Goal: Task Accomplishment & Management: Complete application form

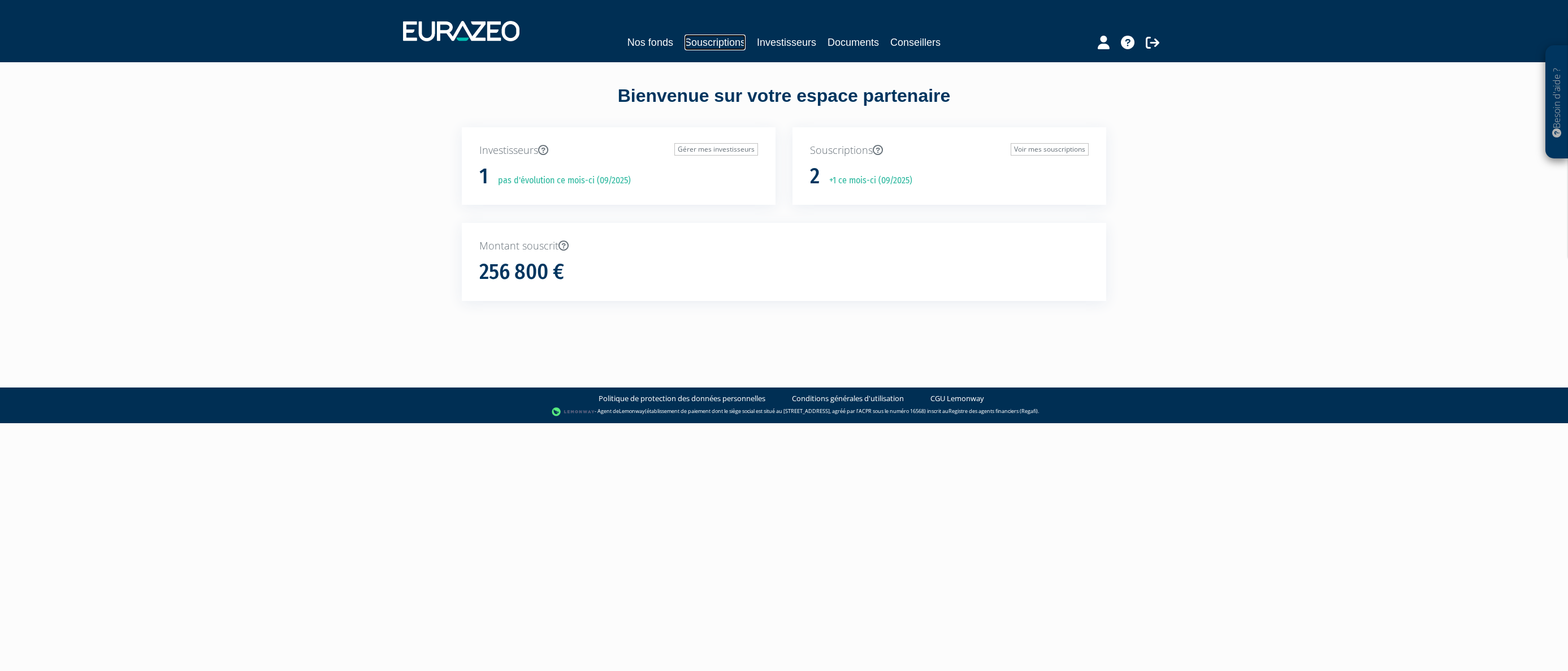
click at [721, 44] on link "Souscriptions" at bounding box center [715, 42] width 61 height 16
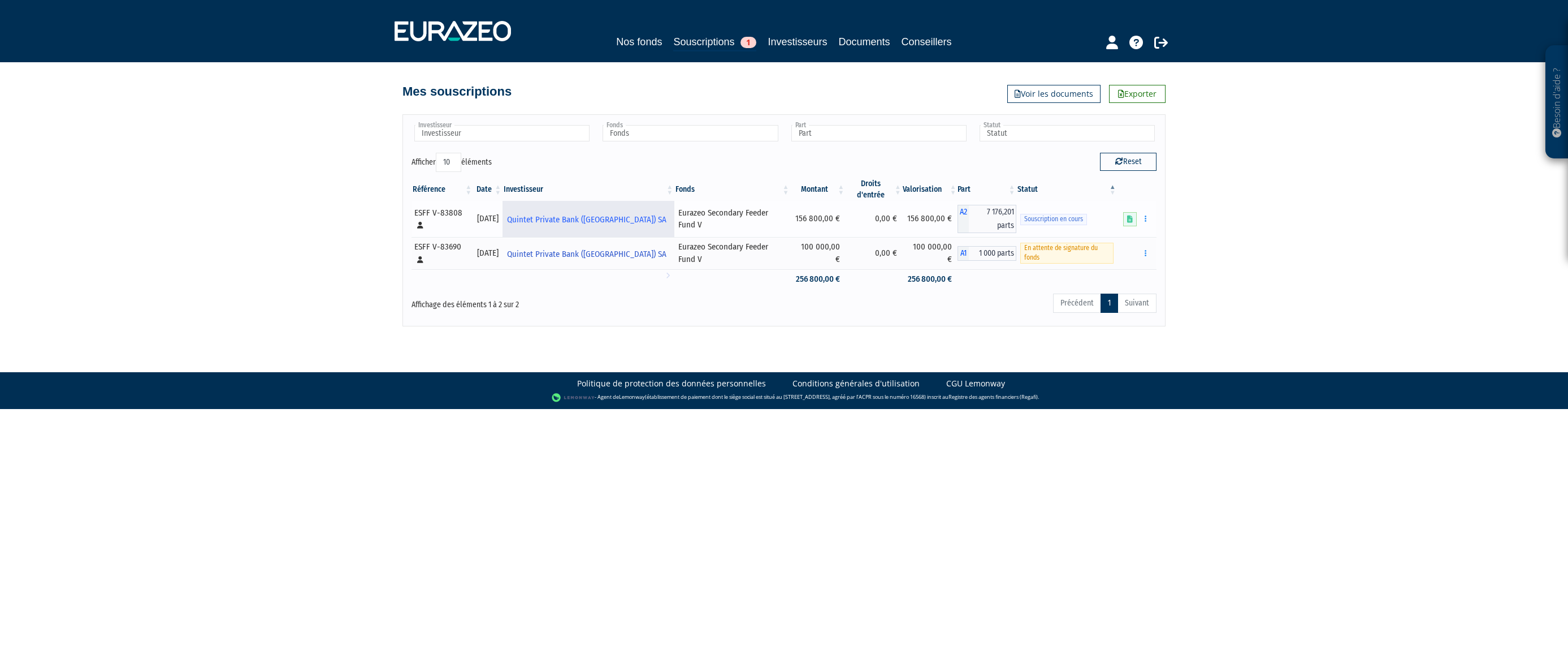
click at [563, 212] on span "Quintet Private Bank ([GEOGRAPHIC_DATA]) SA" at bounding box center [587, 220] width 160 height 21
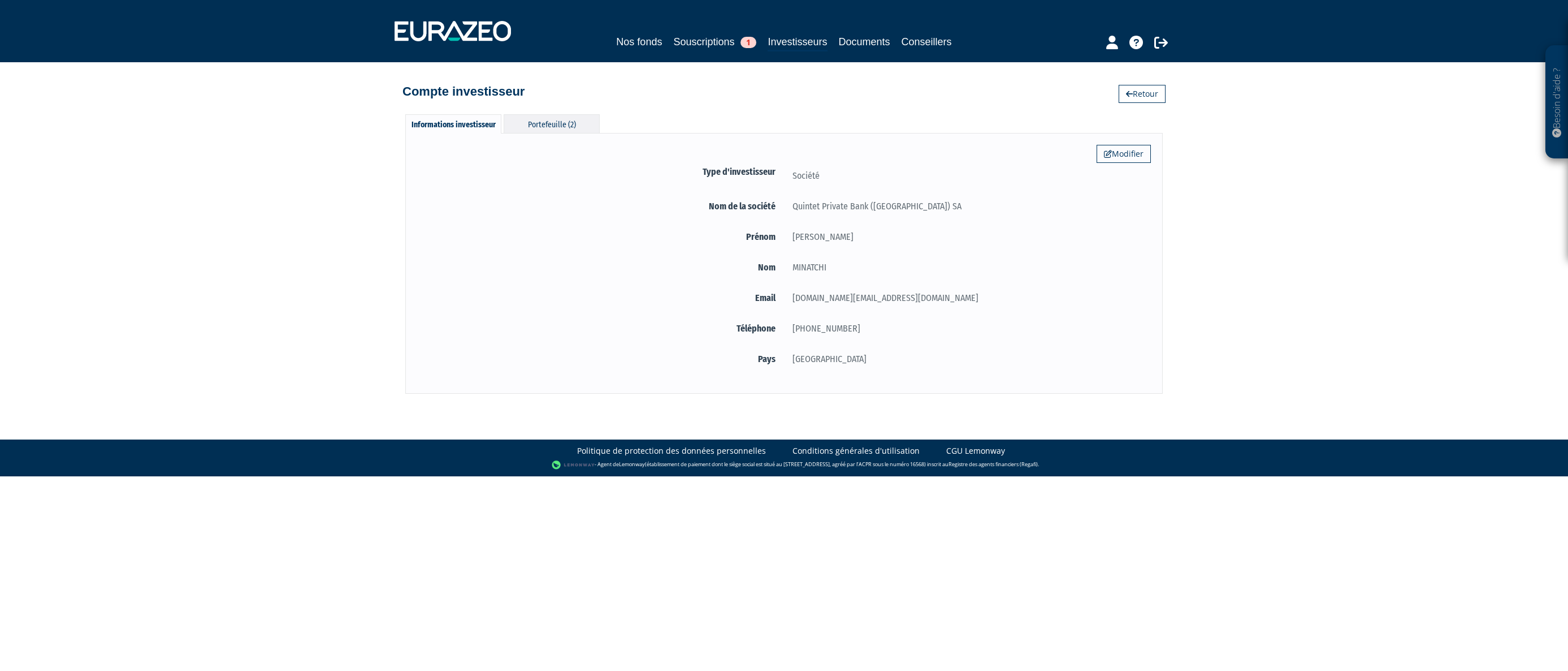
click at [559, 133] on div "Portefeuille (2)" at bounding box center [552, 123] width 96 height 18
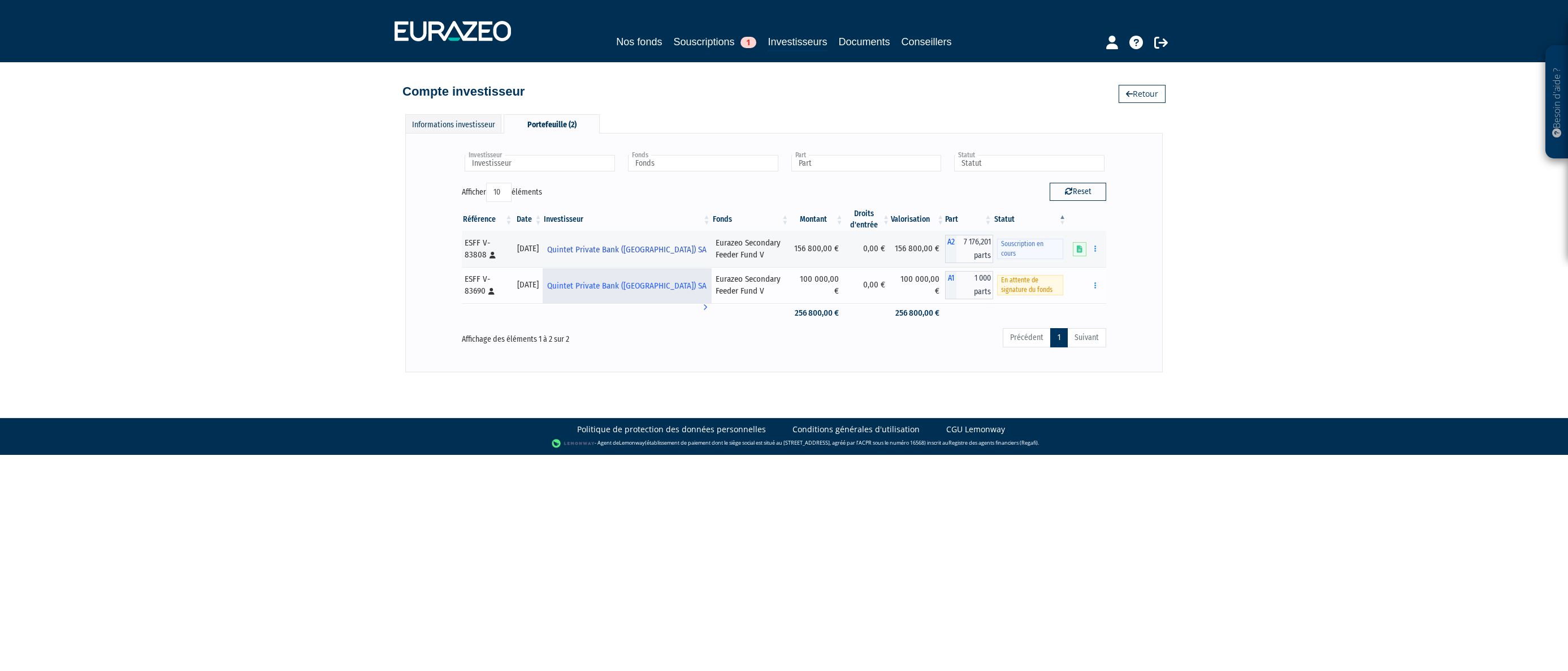
click at [614, 287] on span "Quintet Private Bank ([GEOGRAPHIC_DATA]) SA" at bounding box center [627, 286] width 160 height 21
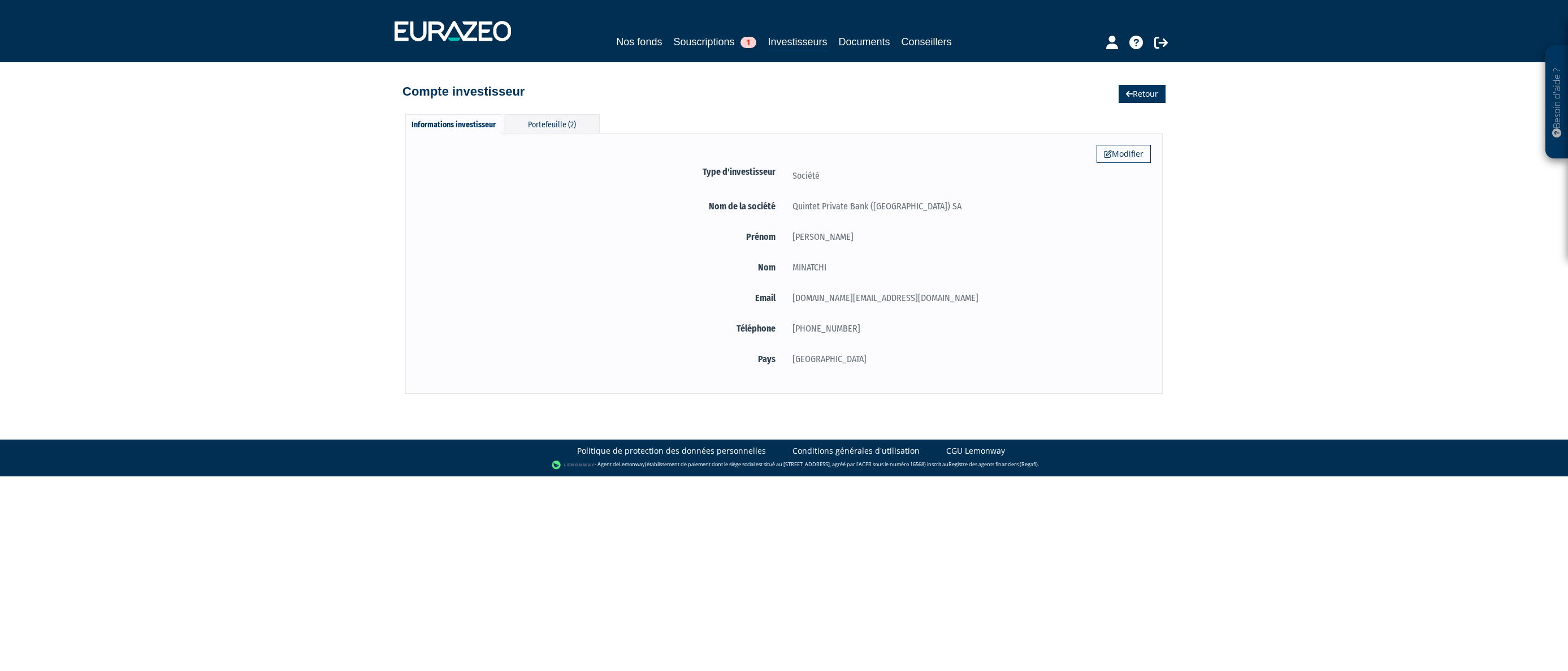
click at [1154, 100] on link "Retour" at bounding box center [1142, 93] width 47 height 18
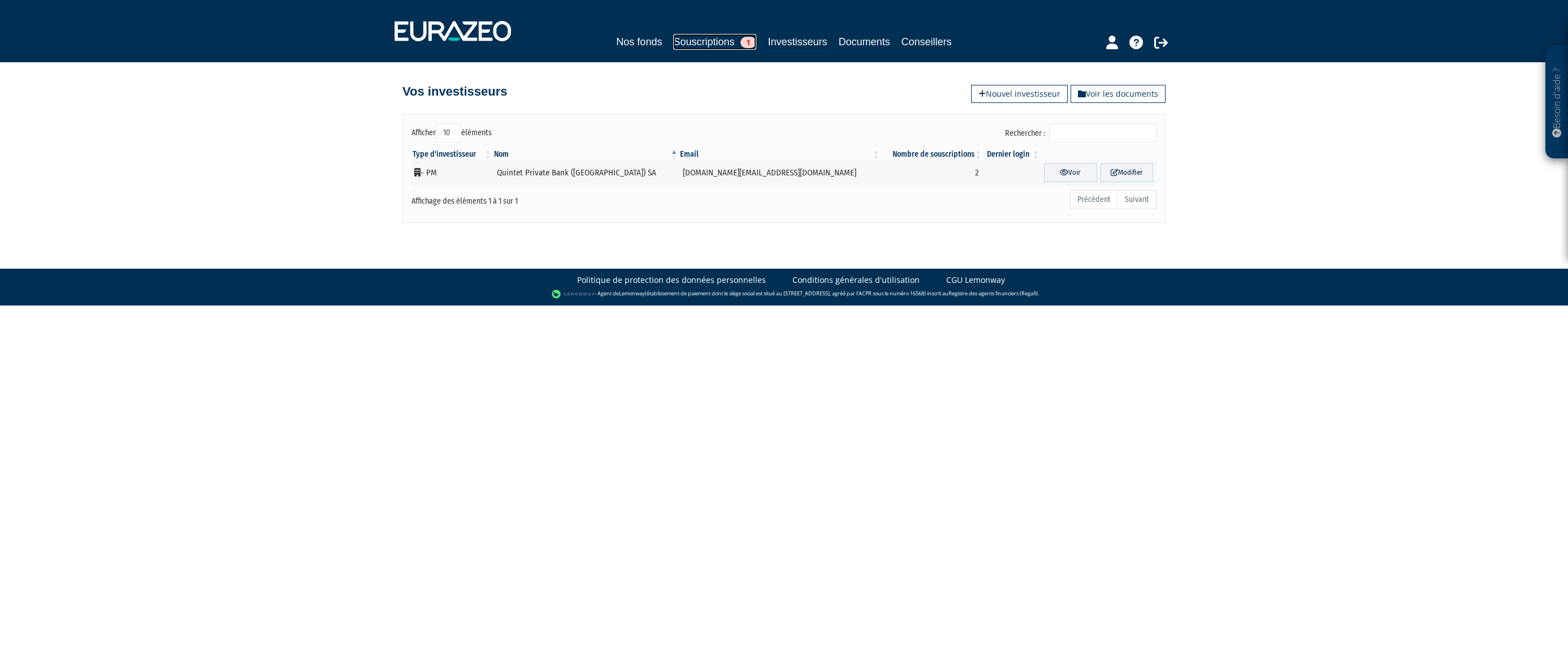
click at [707, 43] on link "Souscriptions 1" at bounding box center [714, 42] width 83 height 16
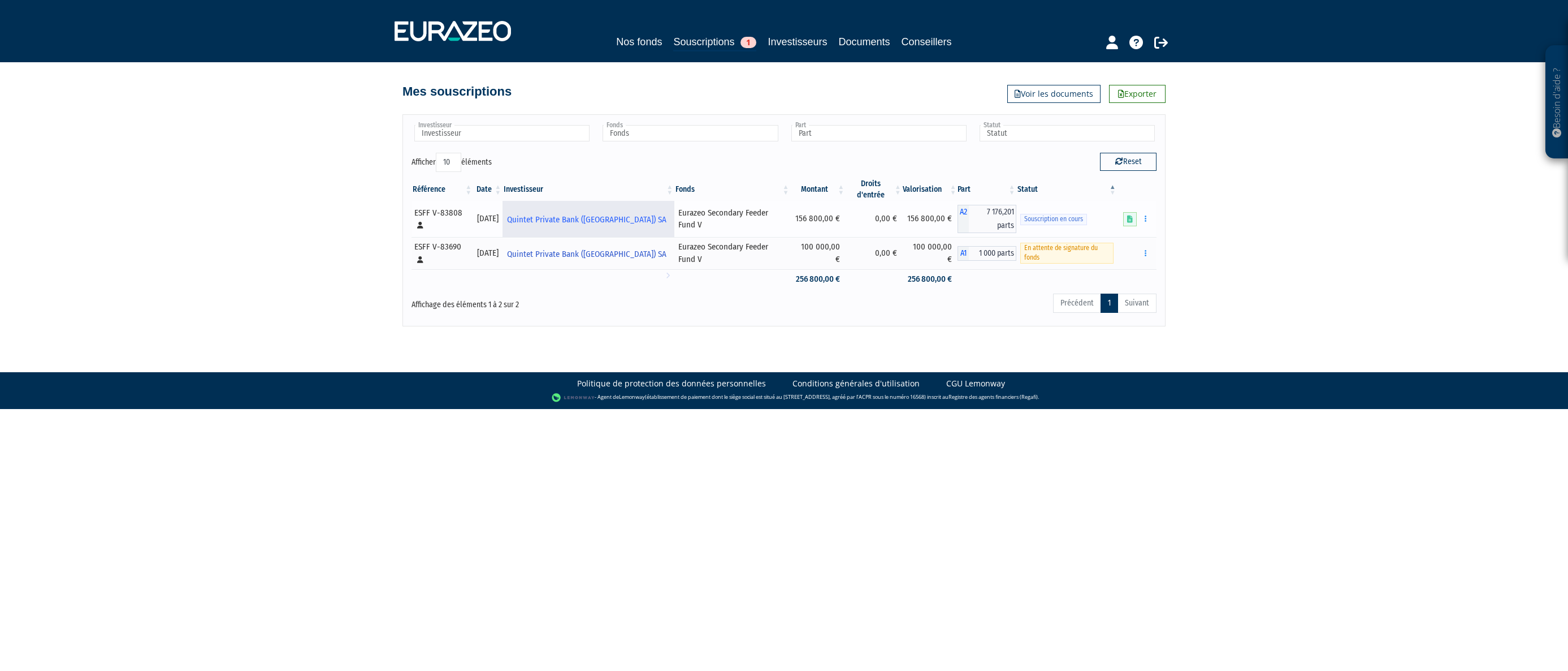
click at [563, 210] on span "Quintet Private Bank ([GEOGRAPHIC_DATA]) SA" at bounding box center [587, 220] width 160 height 21
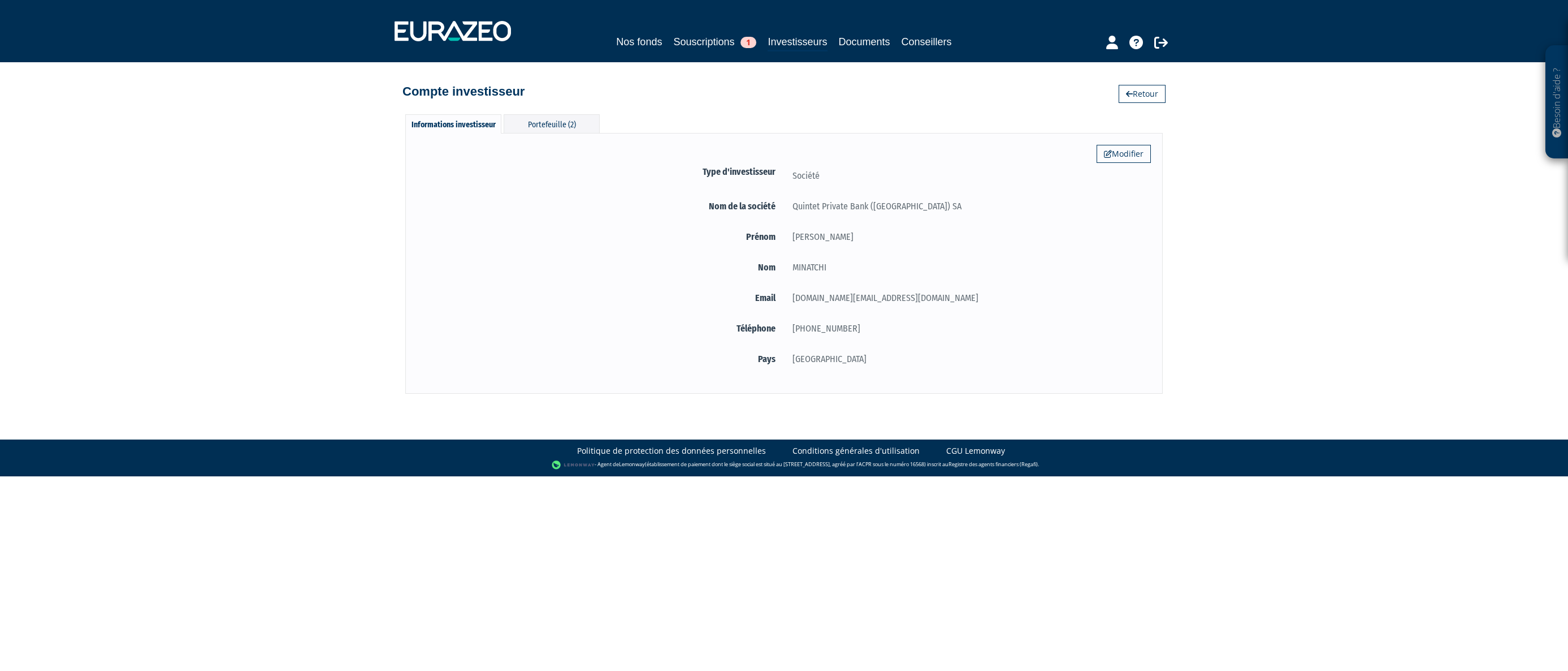
click at [51, 369] on div "Besoin d'aide ? × J'ai besoin d'aide Si vous avez une question à propos du fonc…" at bounding box center [784, 197] width 1568 height 394
click at [1145, 93] on link "Retour" at bounding box center [1142, 93] width 47 height 18
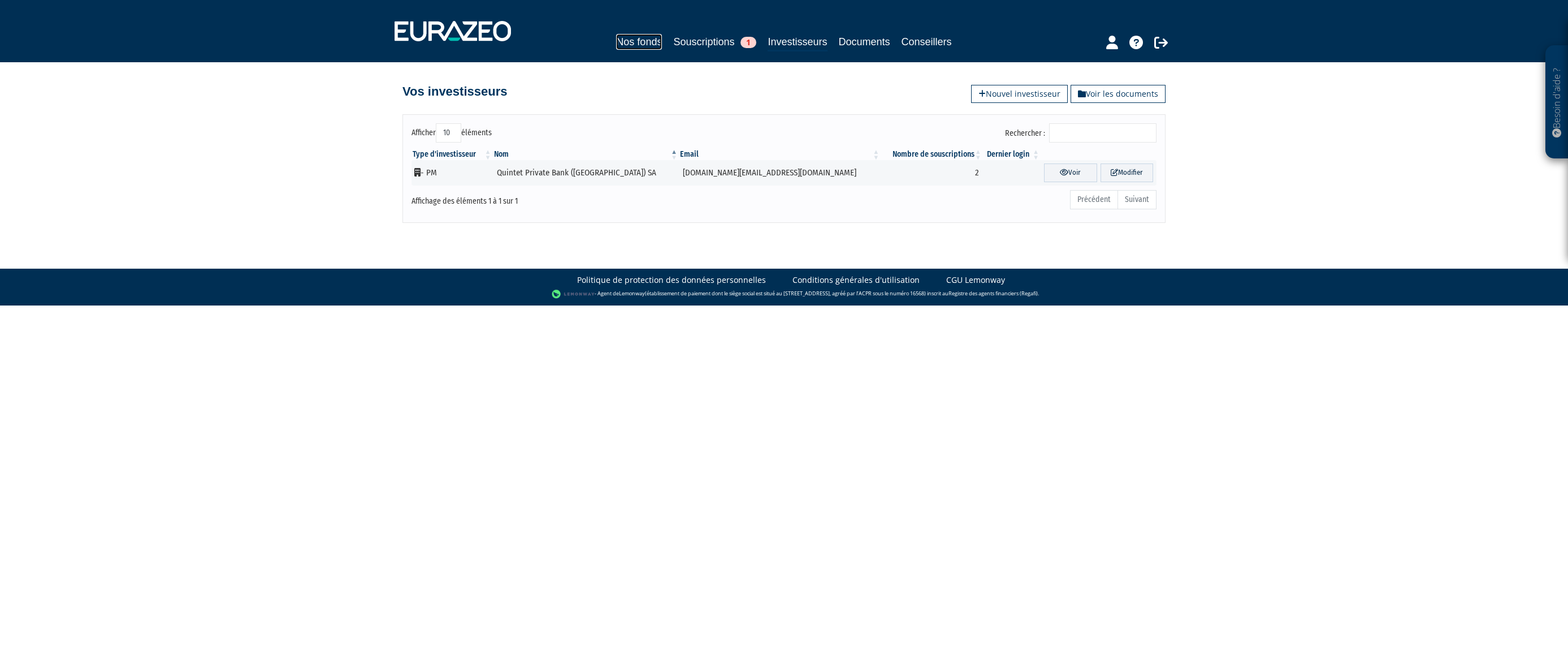
click at [636, 42] on link "Nos fonds" at bounding box center [639, 42] width 45 height 16
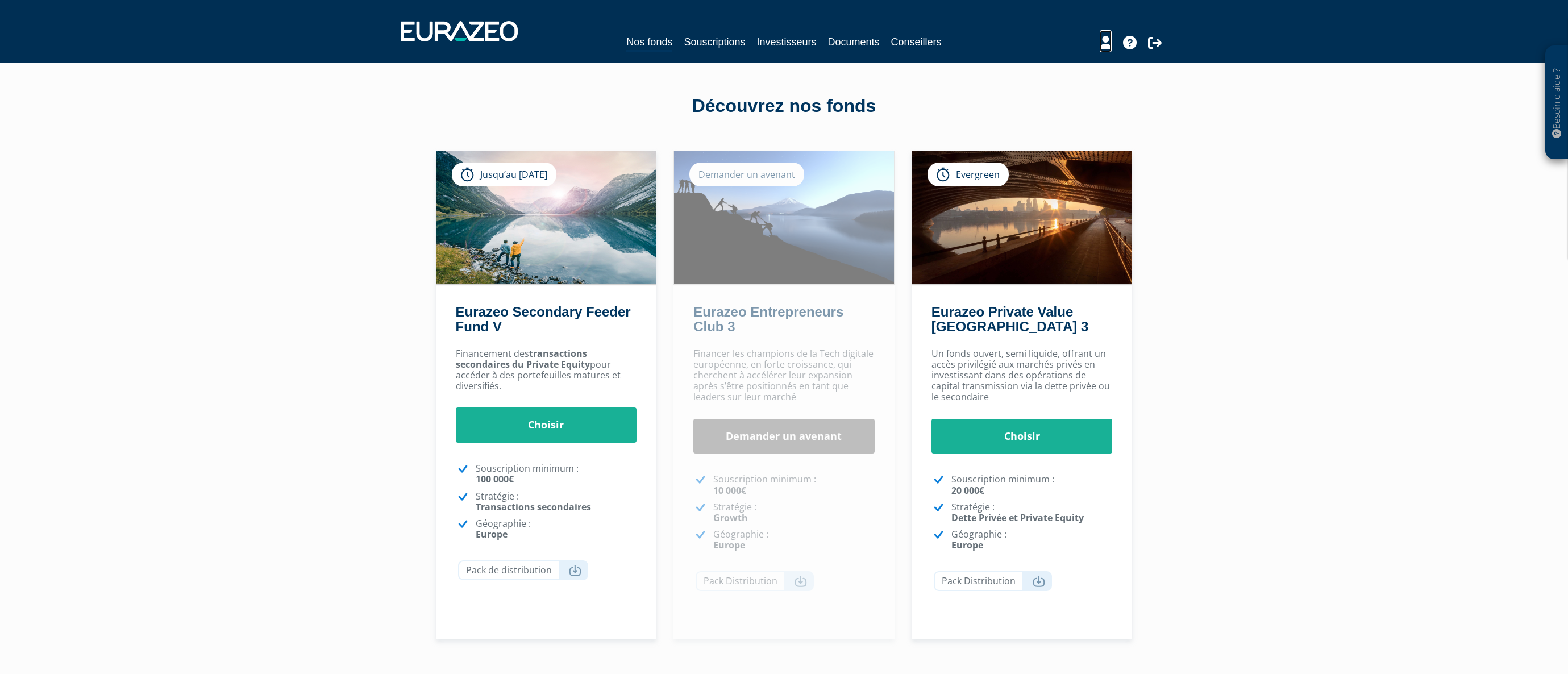
click at [1102, 45] on icon at bounding box center [1106, 43] width 12 height 14
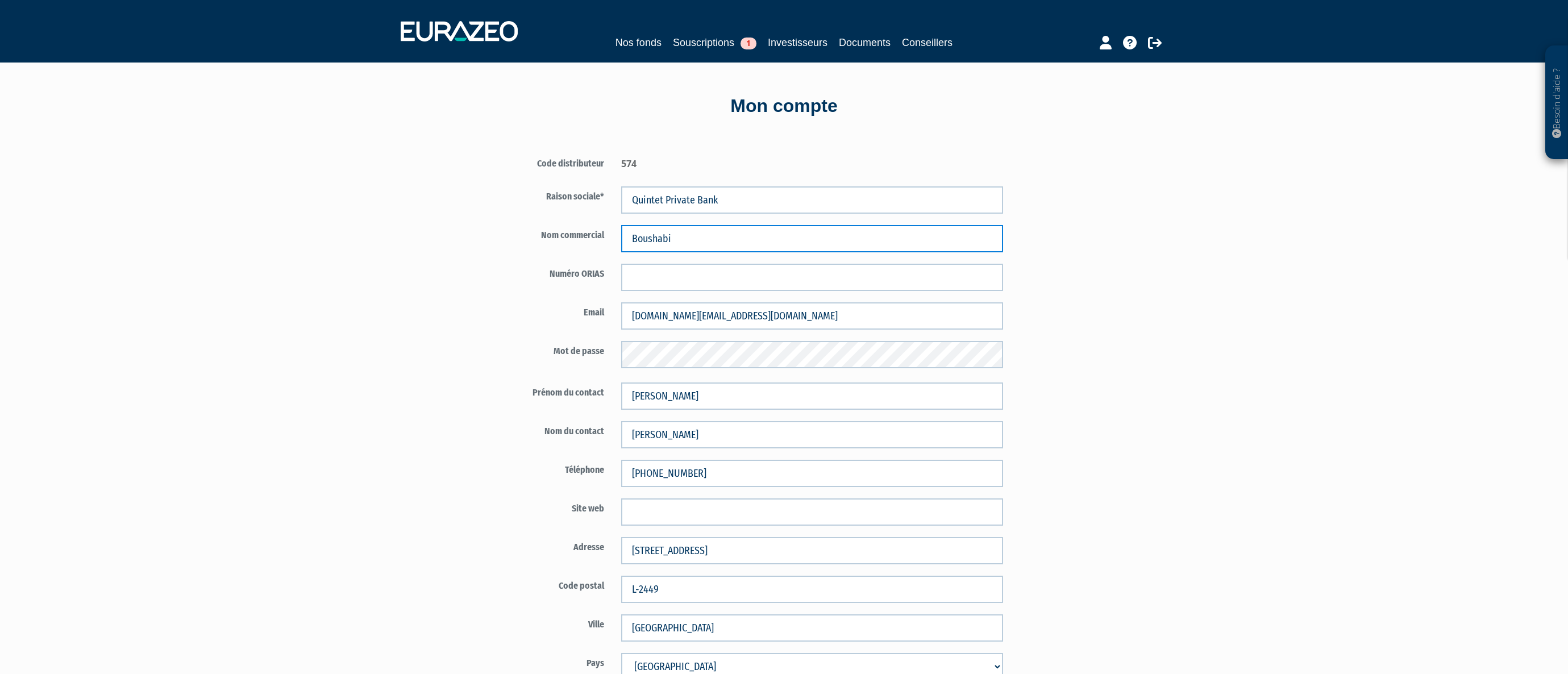
drag, startPoint x: 685, startPoint y: 240, endPoint x: 608, endPoint y: 240, distance: 77.0
click at [608, 240] on div "Nom commercial [GEOGRAPHIC_DATA]" at bounding box center [746, 238] width 532 height 27
click at [1183, 246] on div "Besoin d'aide ? × J'ai besoin d'aide Si vous avez une question à propos du fonc…" at bounding box center [784, 561] width 1568 height 1122
click at [1172, 283] on div "Besoin d'aide ? × J'ai besoin d'aide Si vous avez une question à propos du fonc…" at bounding box center [784, 561] width 1568 height 1122
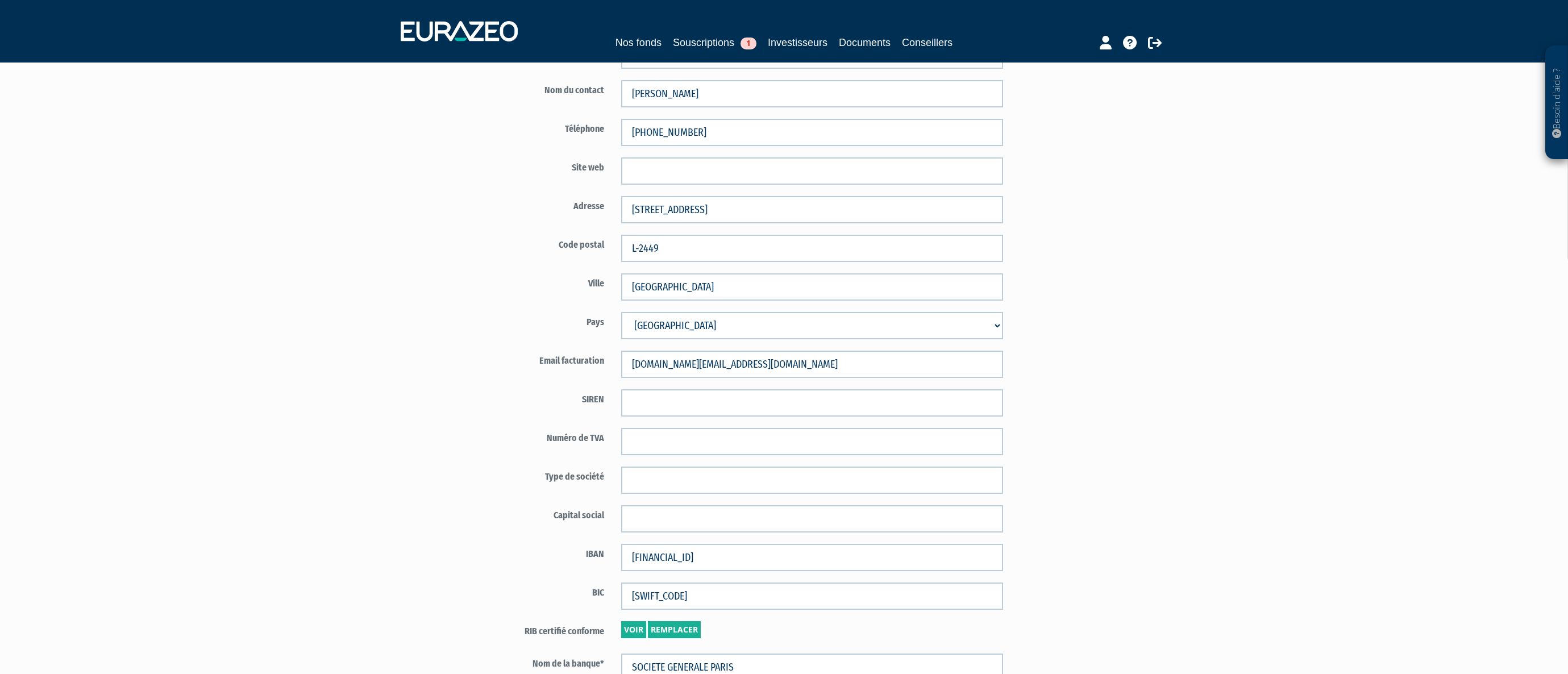
scroll to position [455, 0]
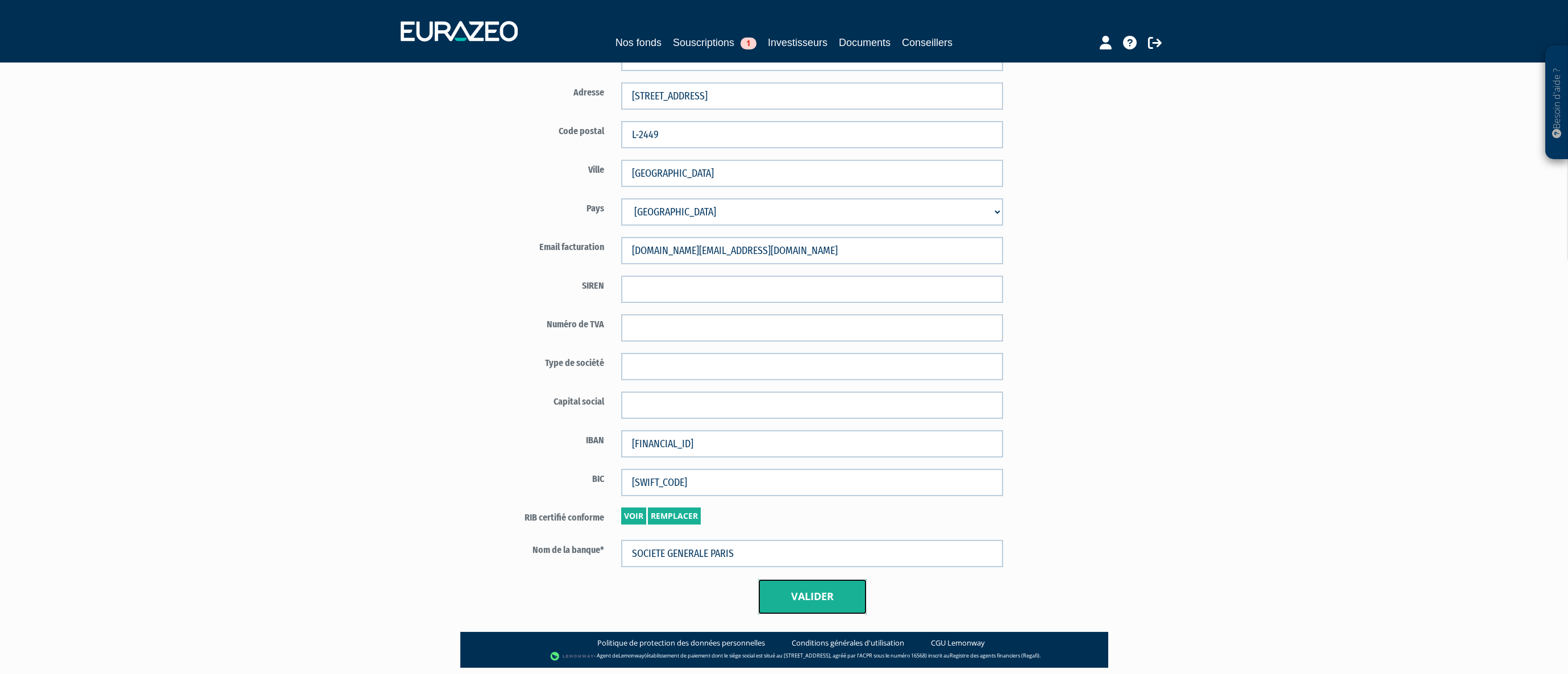
click at [826, 595] on button "Valider" at bounding box center [813, 597] width 109 height 35
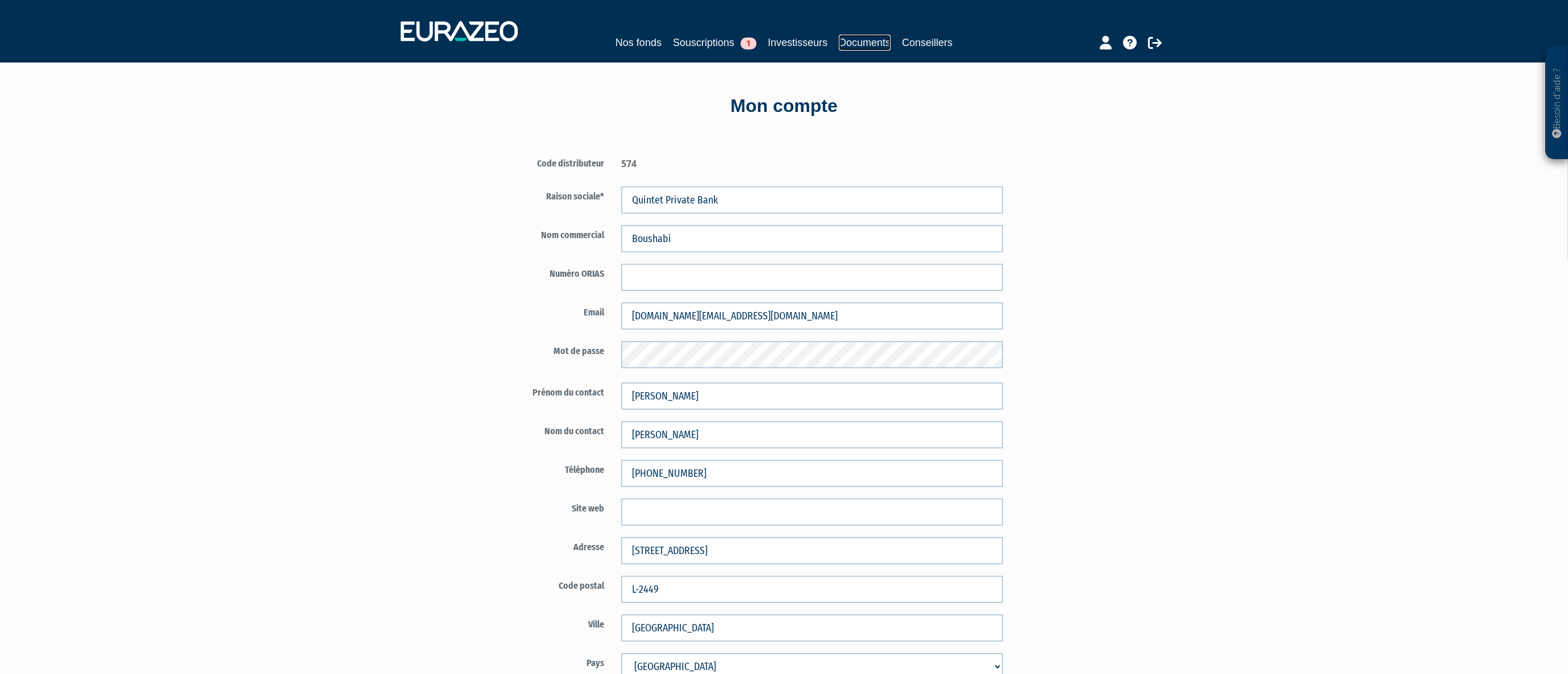
click at [861, 44] on link "Documents" at bounding box center [864, 42] width 52 height 16
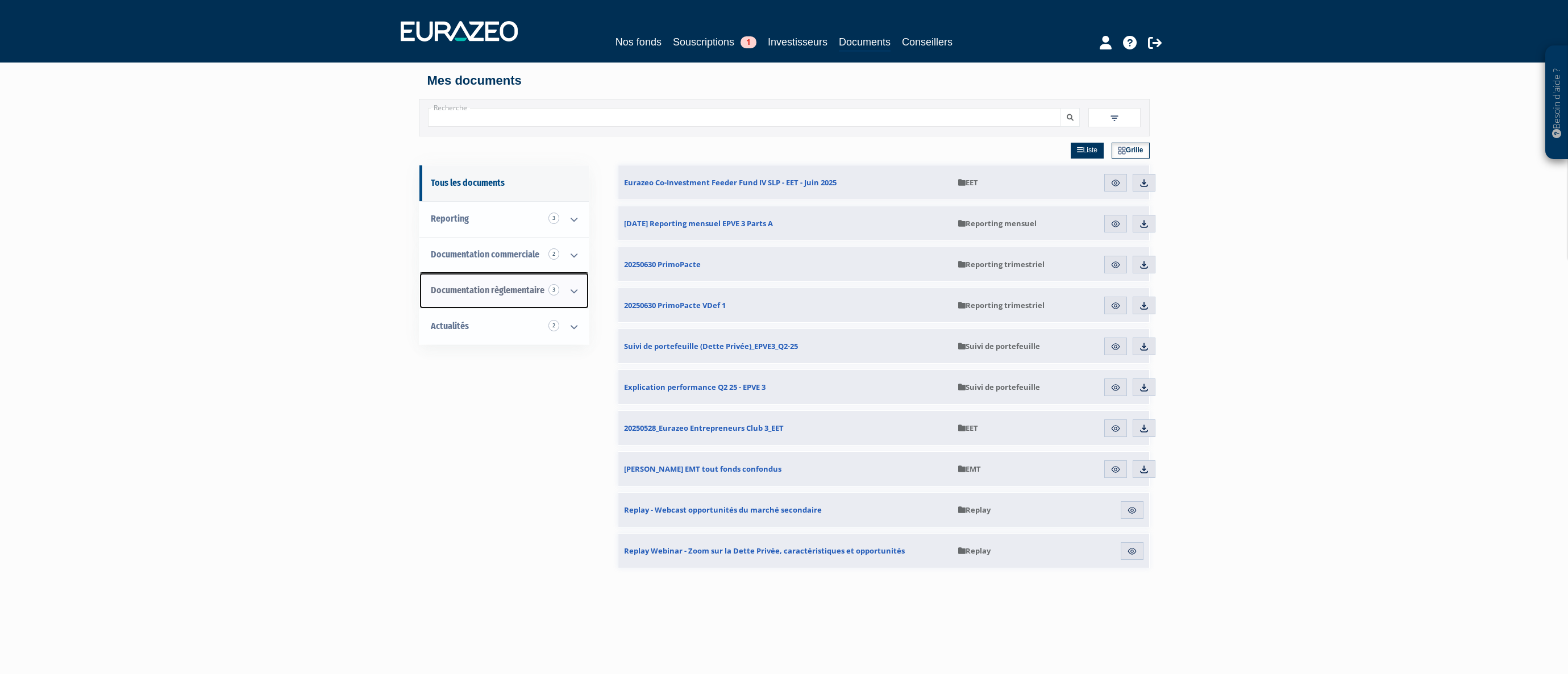
click at [574, 288] on icon at bounding box center [574, 290] width 30 height 35
click at [794, 44] on link "Investisseurs" at bounding box center [798, 42] width 60 height 16
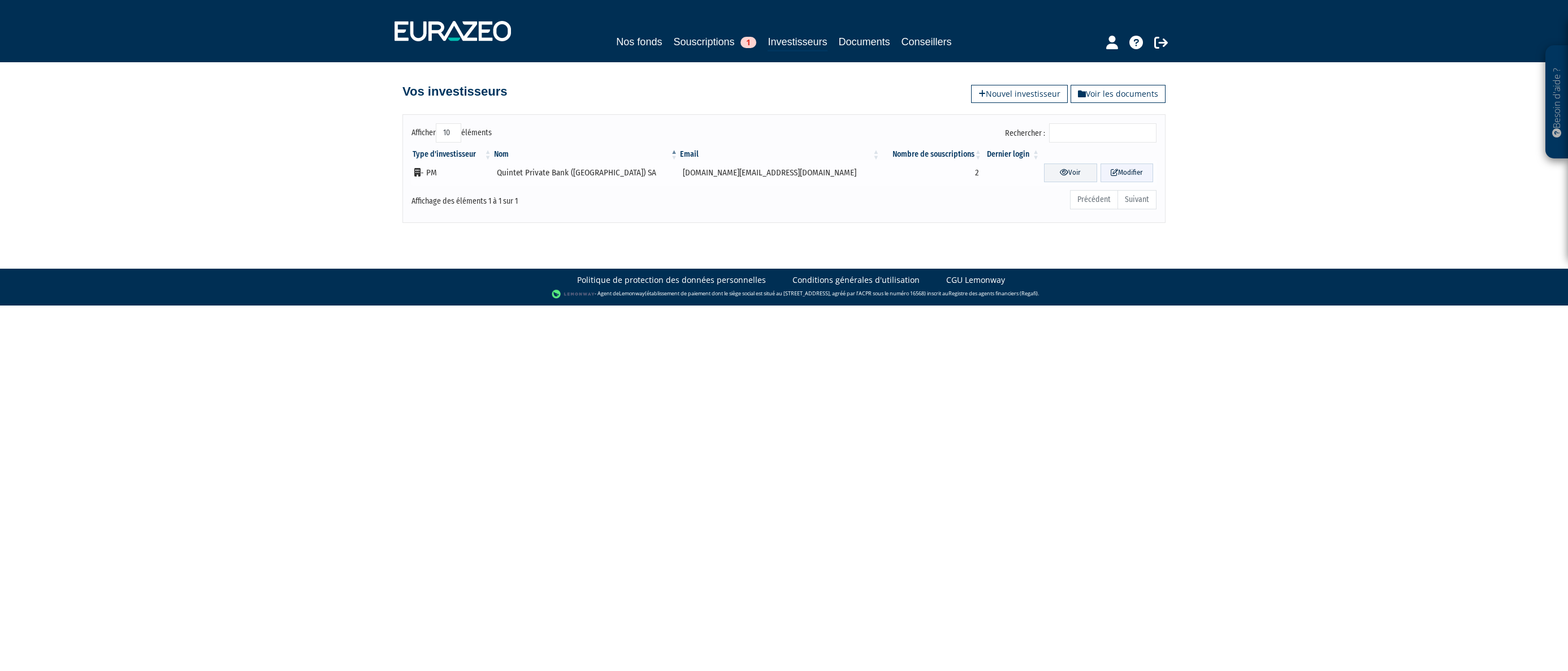
click at [1132, 168] on link "Modifier" at bounding box center [1126, 172] width 52 height 18
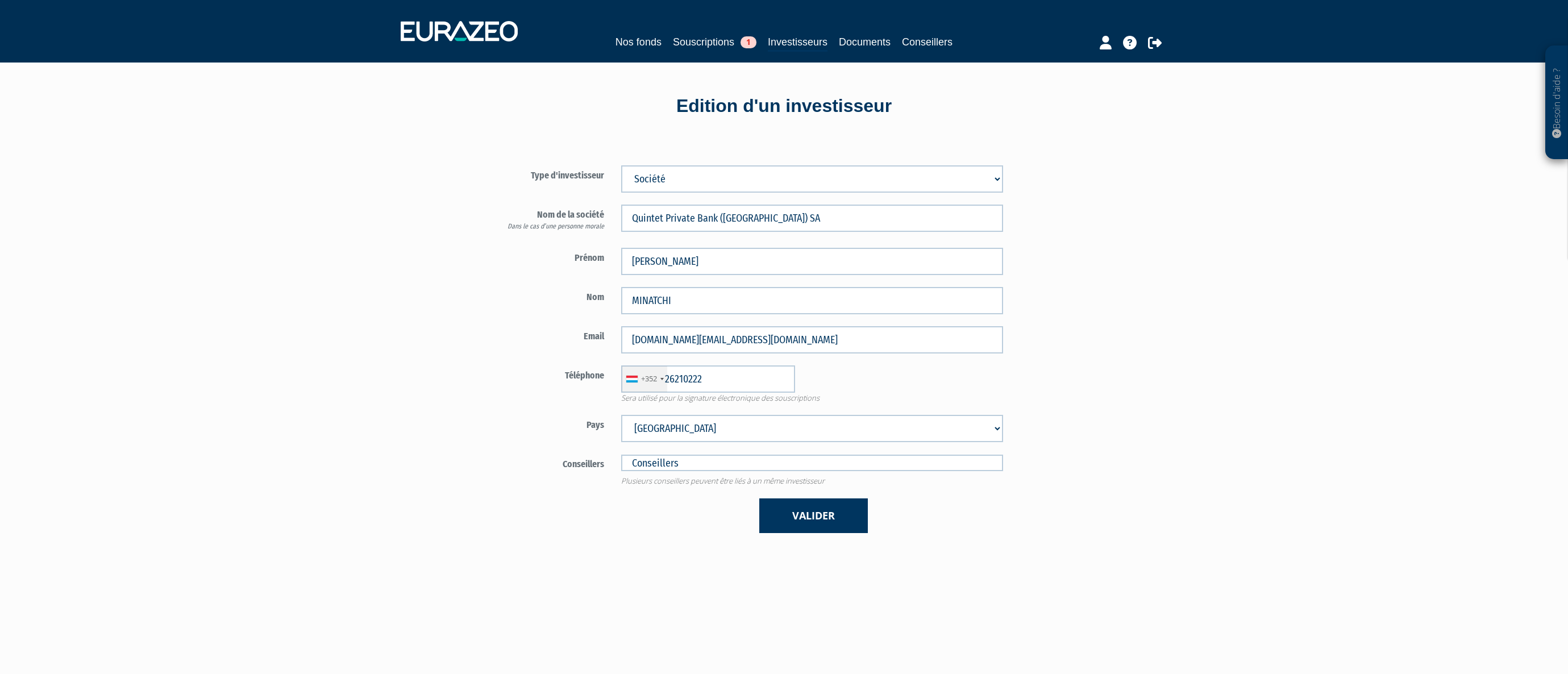
type input "26 21 02 22"
click at [874, 45] on link "Documents" at bounding box center [864, 42] width 52 height 16
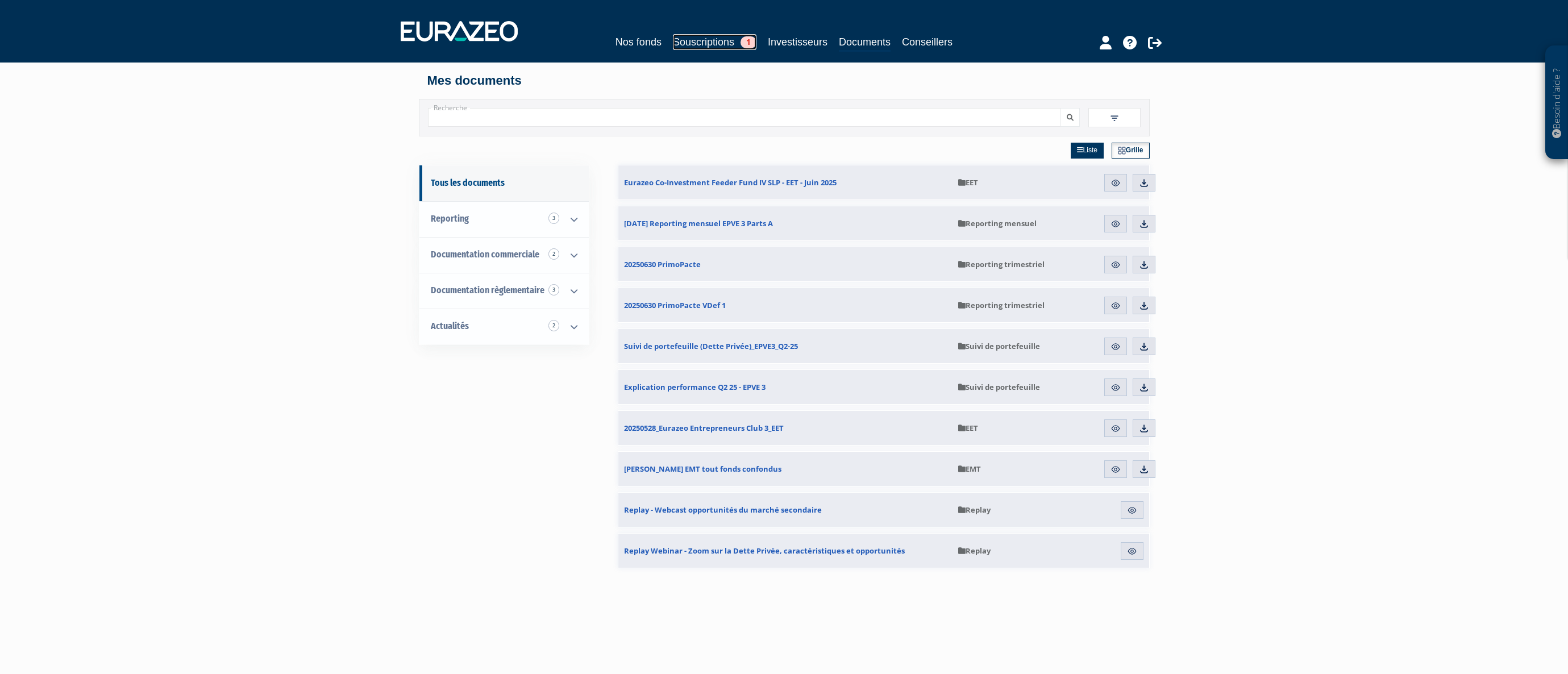
click at [713, 35] on link "Souscriptions 1" at bounding box center [714, 42] width 83 height 16
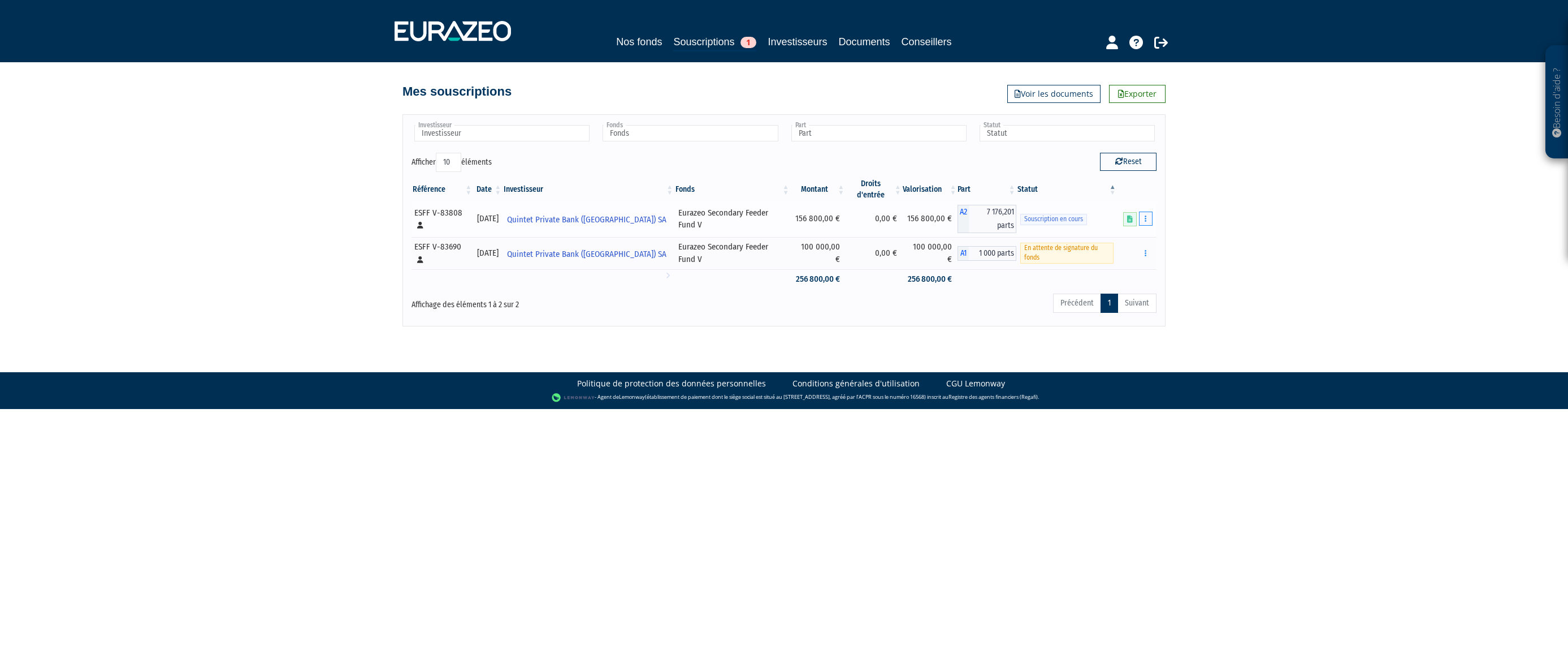
click at [1144, 211] on button "button" at bounding box center [1145, 218] width 14 height 14
click at [1121, 252] on link "Compléter" at bounding box center [1112, 259] width 73 height 18
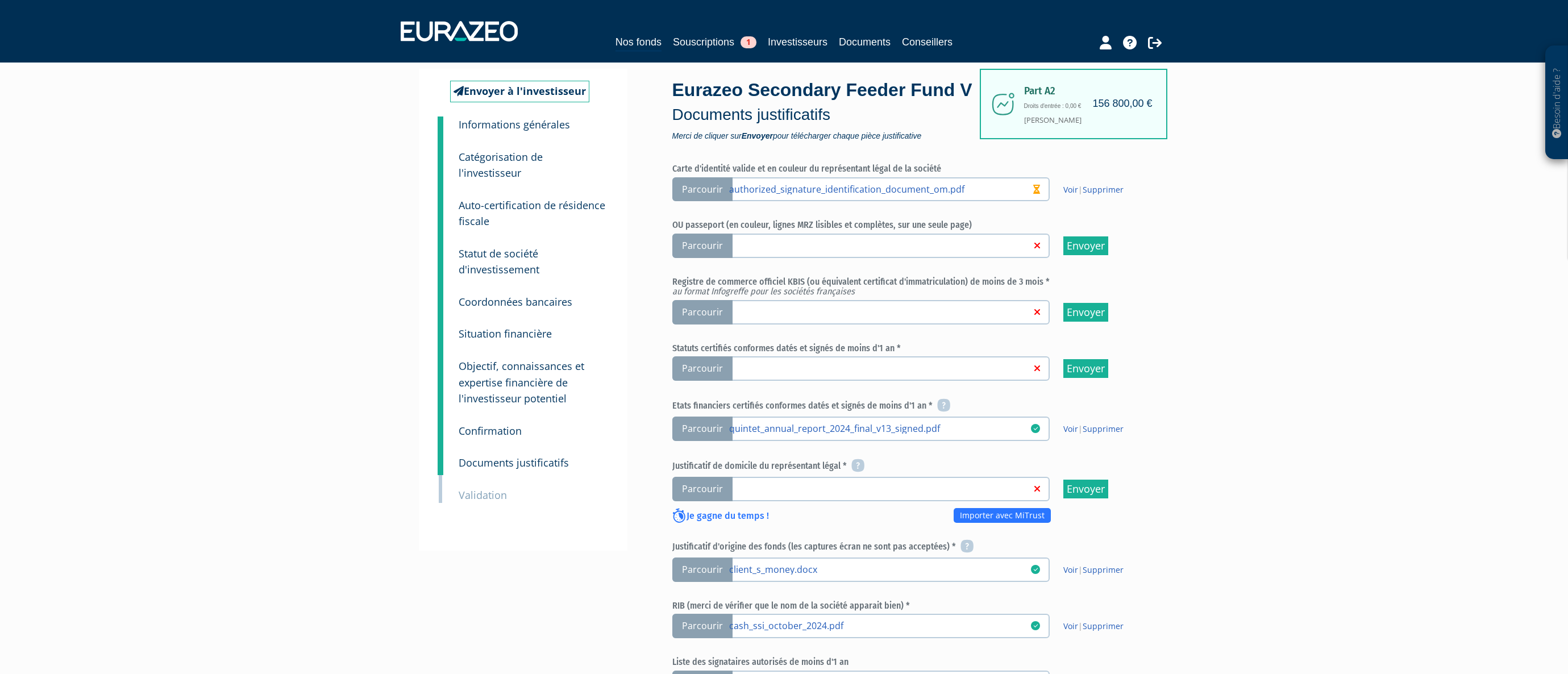
scroll to position [48, 0]
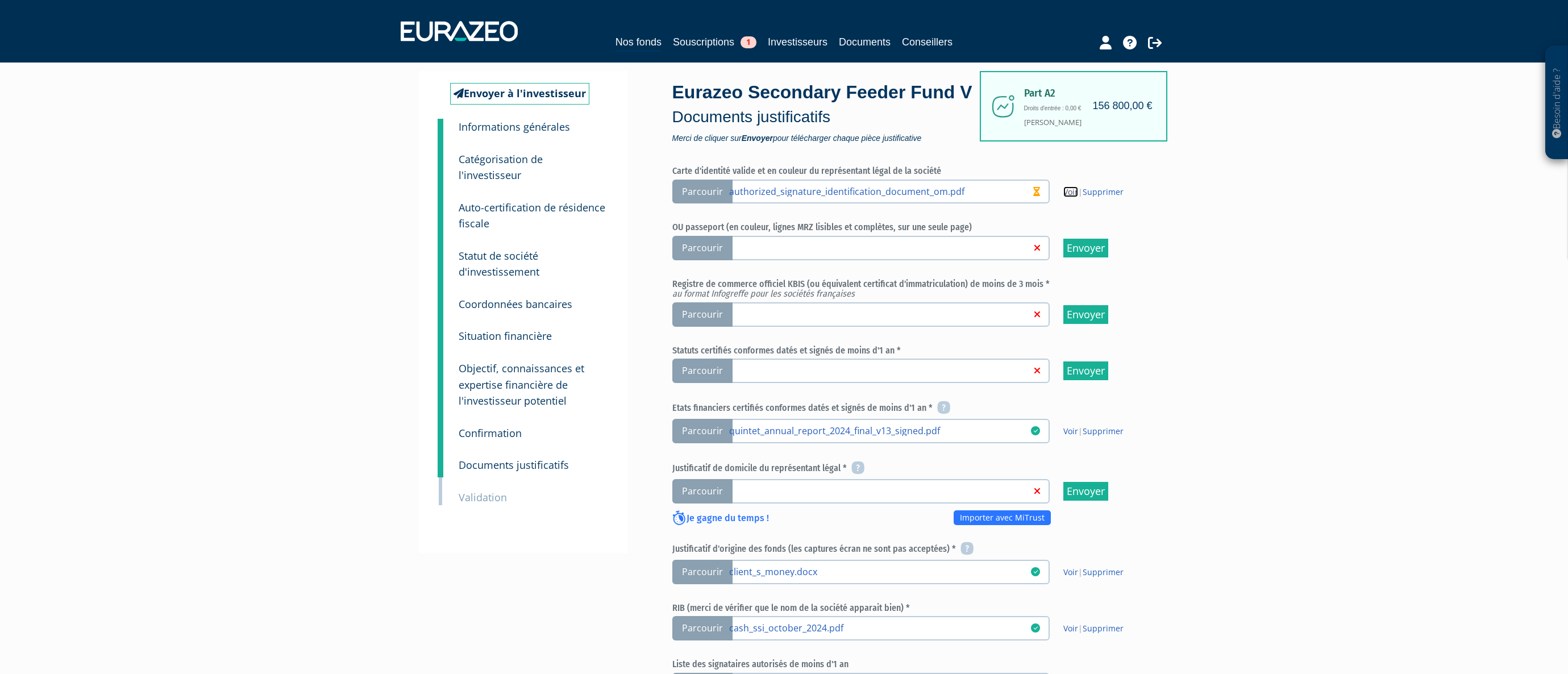
click at [1072, 197] on link "Voir" at bounding box center [1070, 191] width 15 height 11
click at [702, 204] on span "Parcourir" at bounding box center [702, 192] width 61 height 25
click at [0, 0] on input "Parcourir authorized_signature_identification_document_om.pdf" at bounding box center [0, 0] width 0 height 0
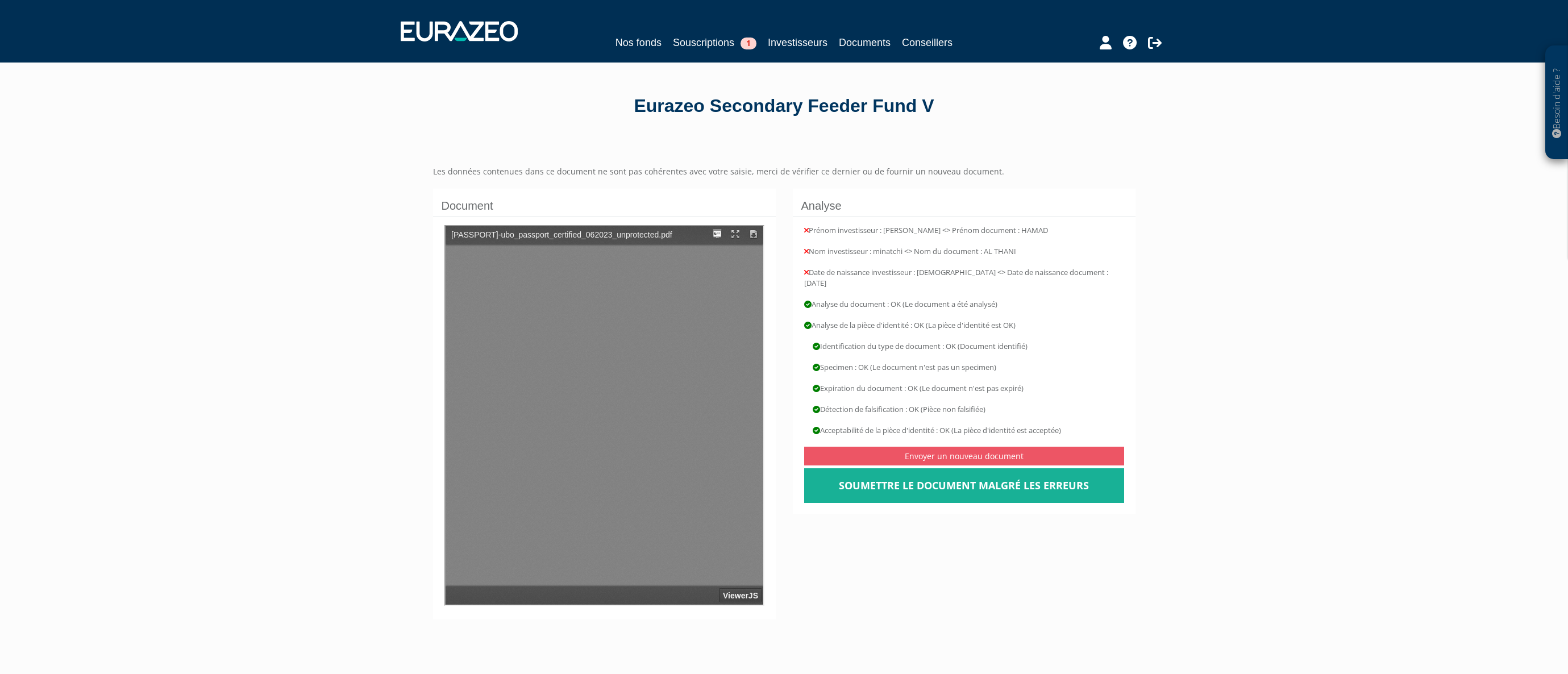
type input "1"
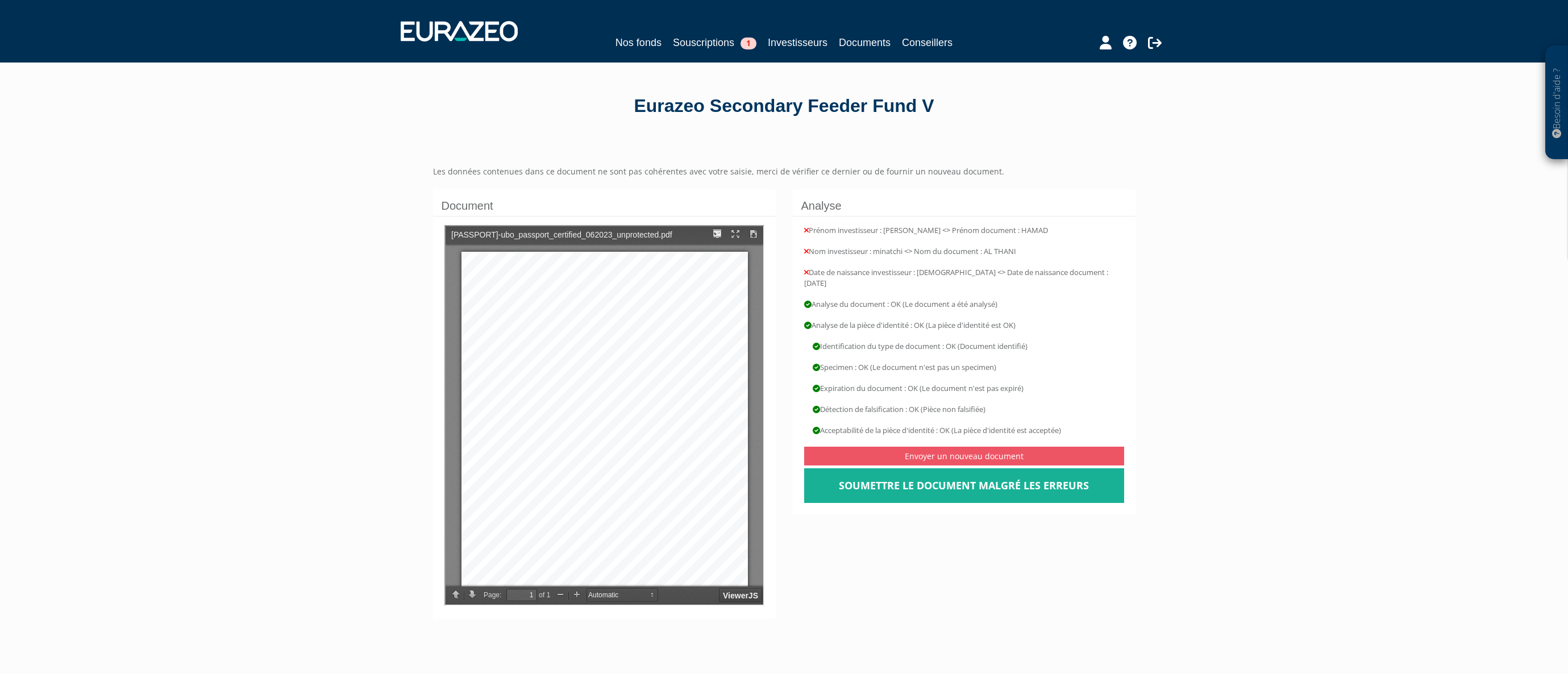
scroll to position [7, 0]
click at [982, 477] on link "Soumettre le document malgré les erreurs" at bounding box center [964, 485] width 320 height 35
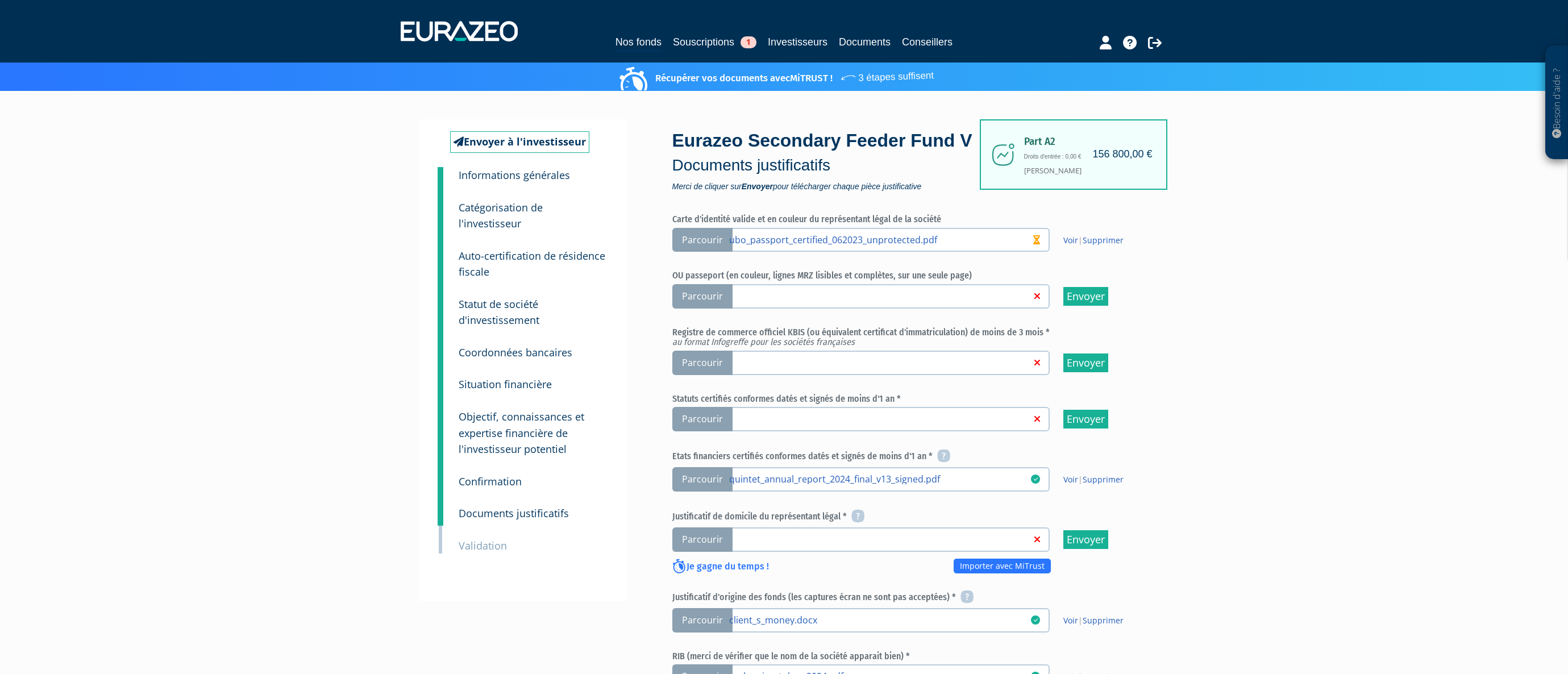
click at [808, 424] on link at bounding box center [881, 418] width 302 height 11
click at [0, 0] on input "Parcourir" at bounding box center [0, 0] width 0 height 0
click at [939, 368] on link at bounding box center [881, 362] width 302 height 11
click at [0, 0] on input "Parcourir" at bounding box center [0, 0] width 0 height 0
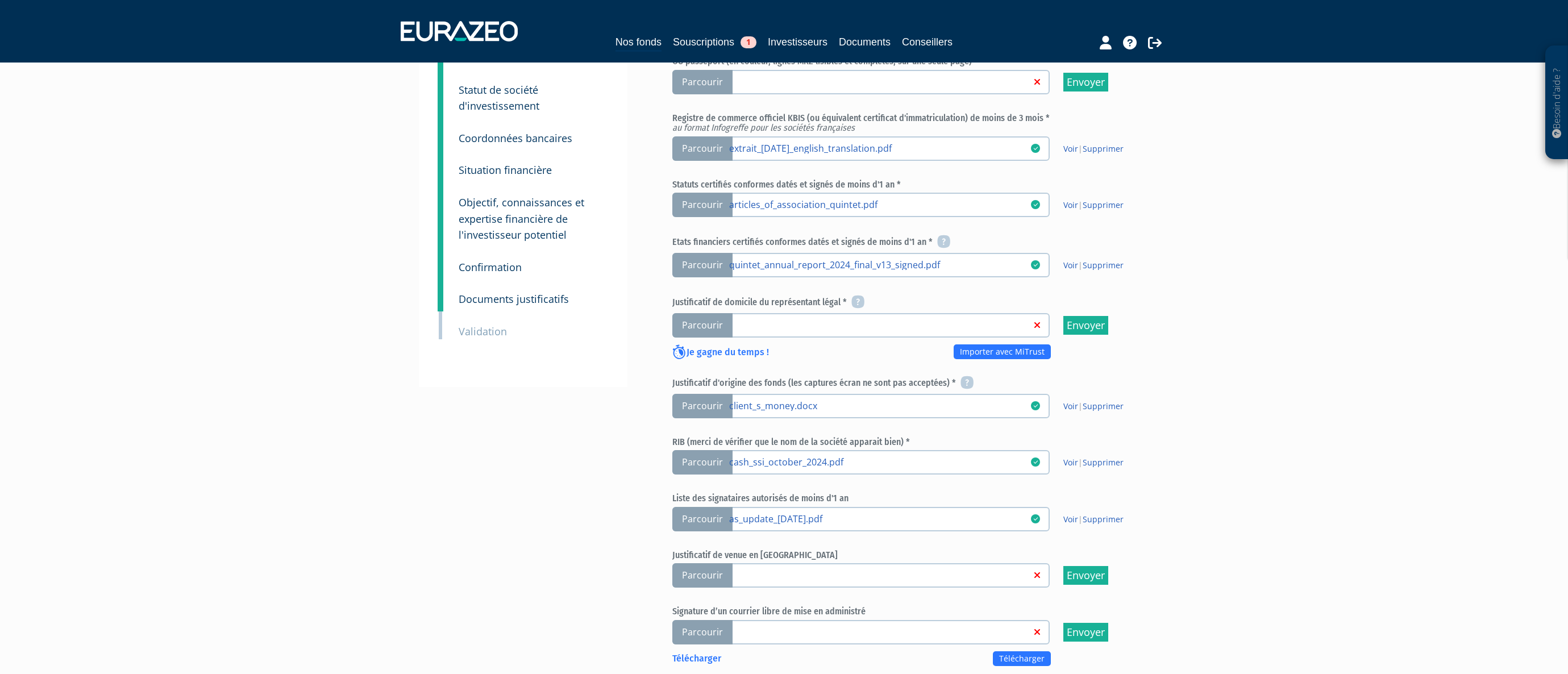
scroll to position [227, 0]
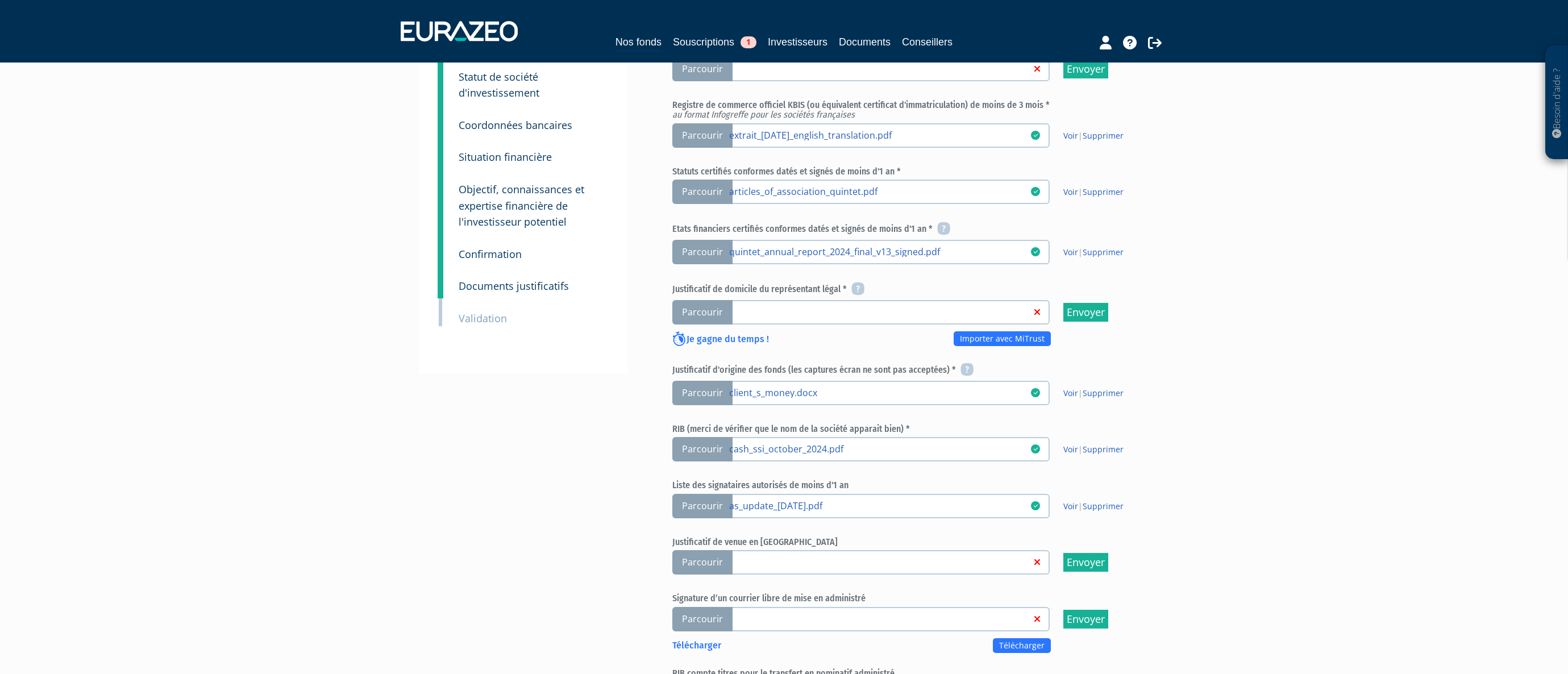
click at [708, 325] on span "Parcourir" at bounding box center [702, 312] width 61 height 25
click at [0, 0] on input "Parcourir" at bounding box center [0, 0] width 0 height 0
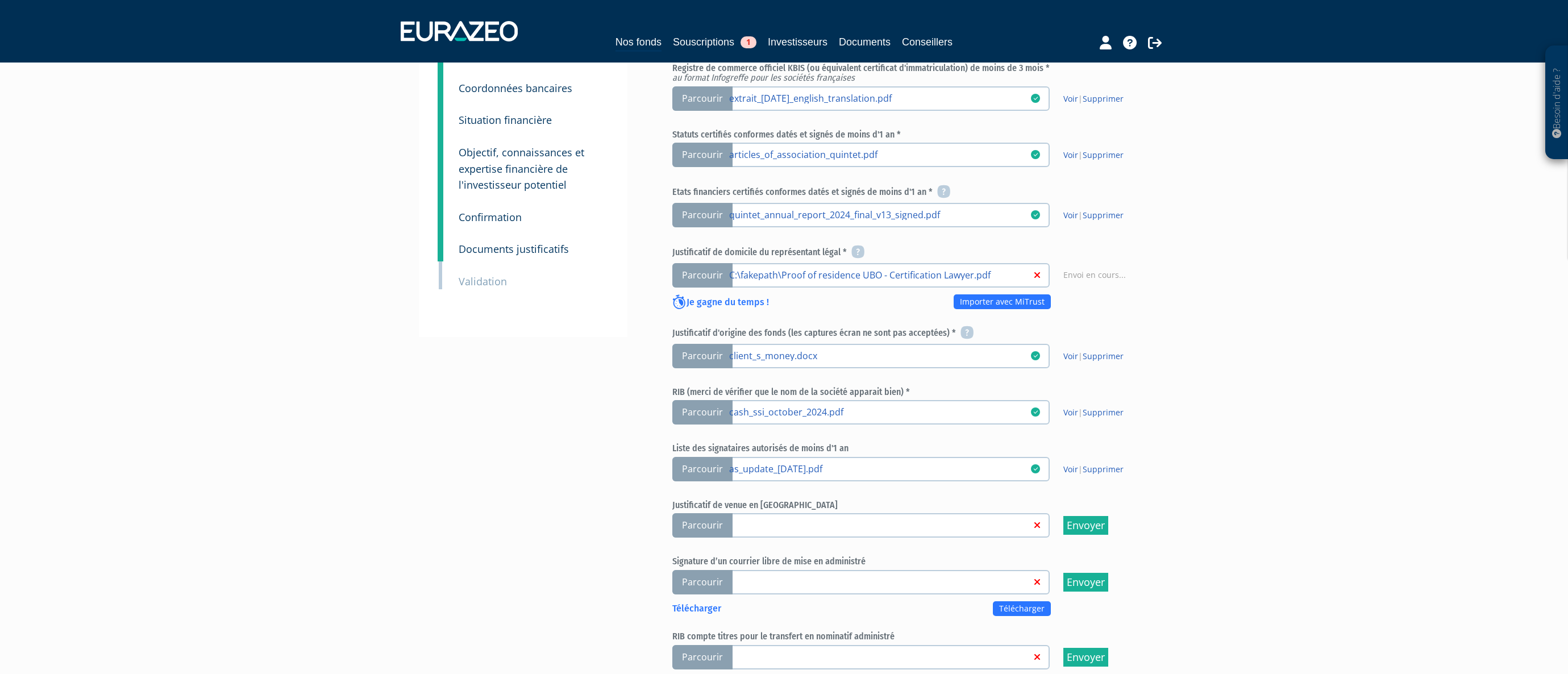
scroll to position [283, 0]
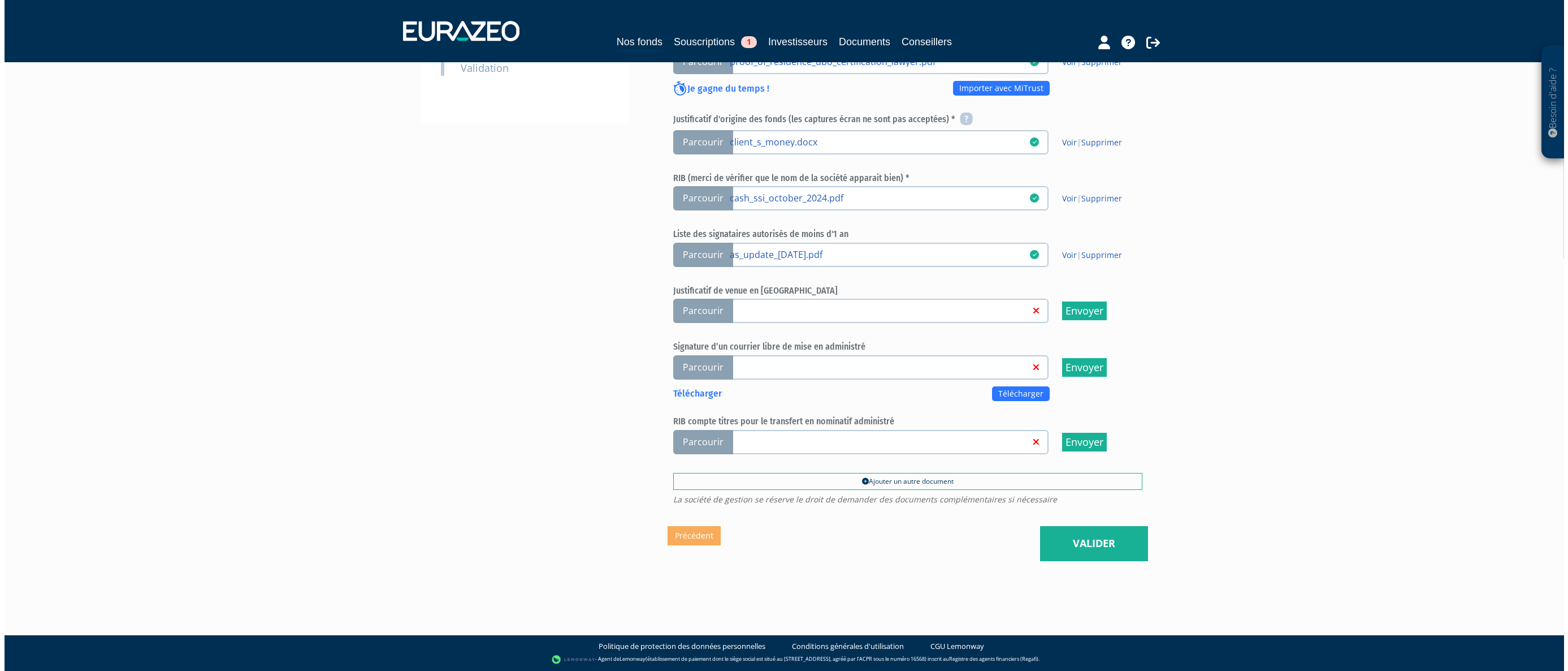
scroll to position [501, 0]
click at [1101, 548] on link "Valider" at bounding box center [1090, 543] width 108 height 35
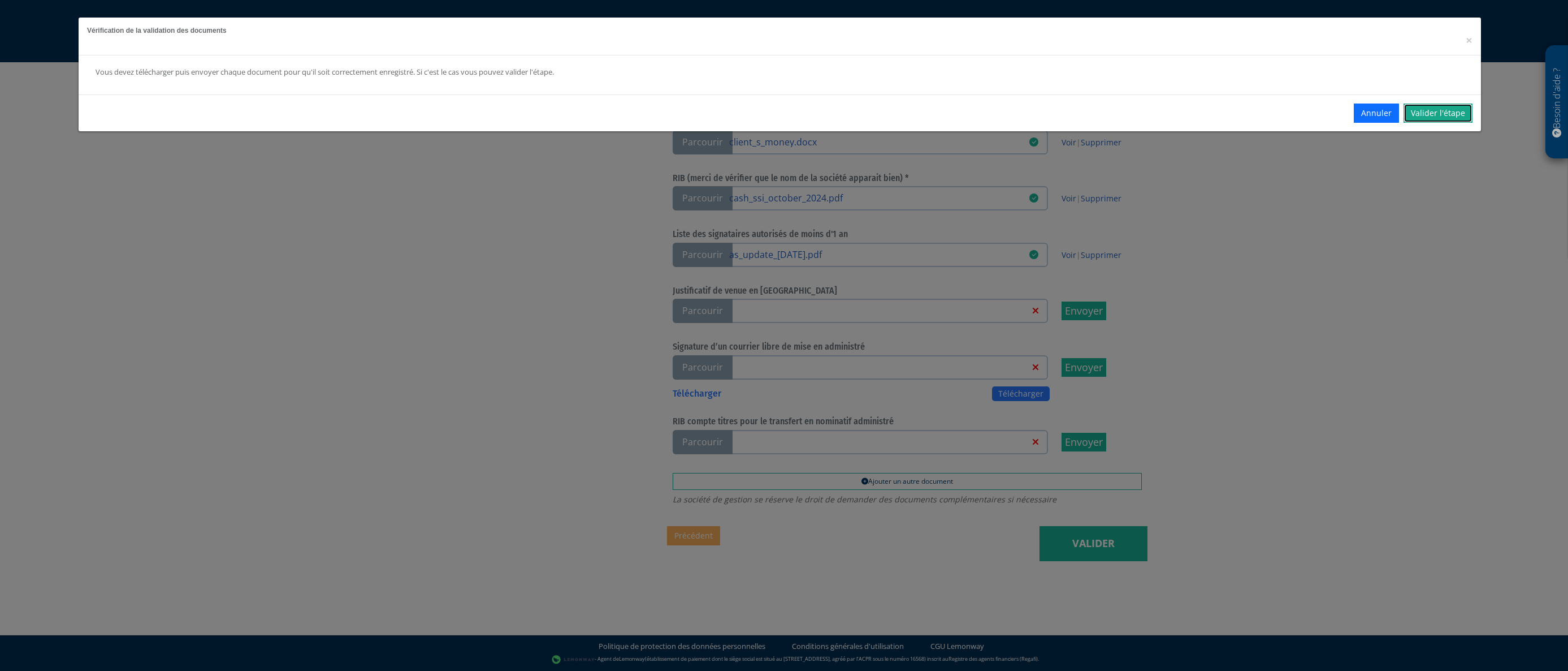
click at [1451, 114] on link "Valider l'étape" at bounding box center [1437, 113] width 69 height 19
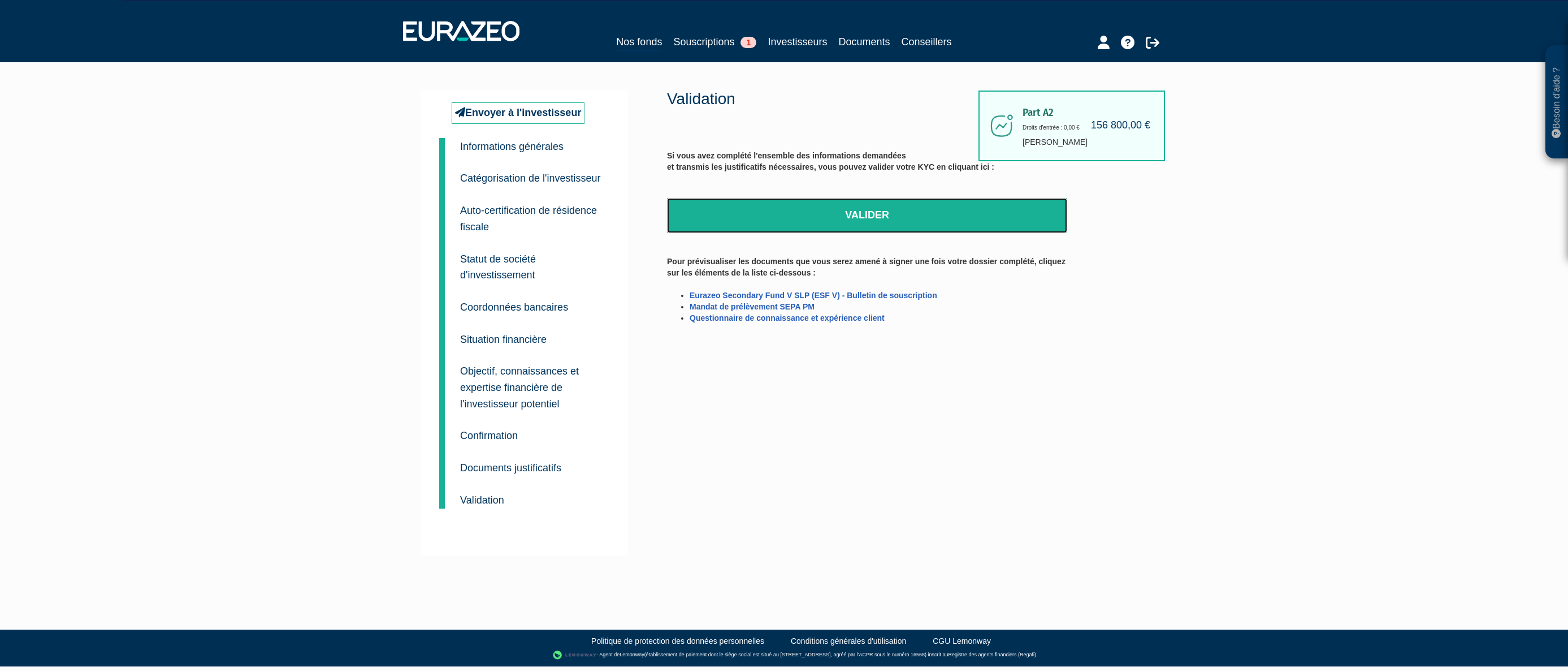
click at [871, 215] on link "Valider" at bounding box center [867, 216] width 400 height 35
